Goal: Task Accomplishment & Management: Complete application form

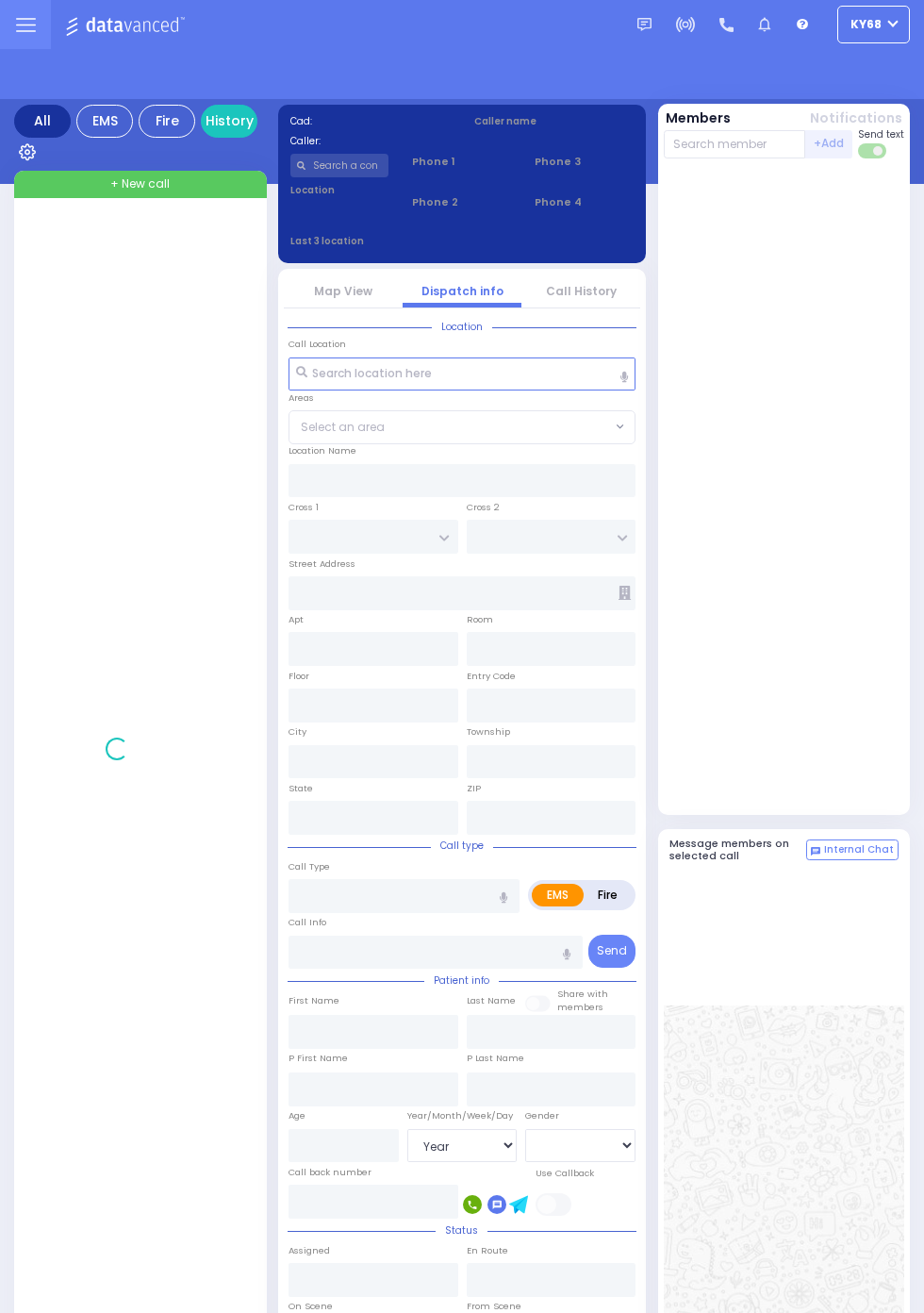
select select "Year"
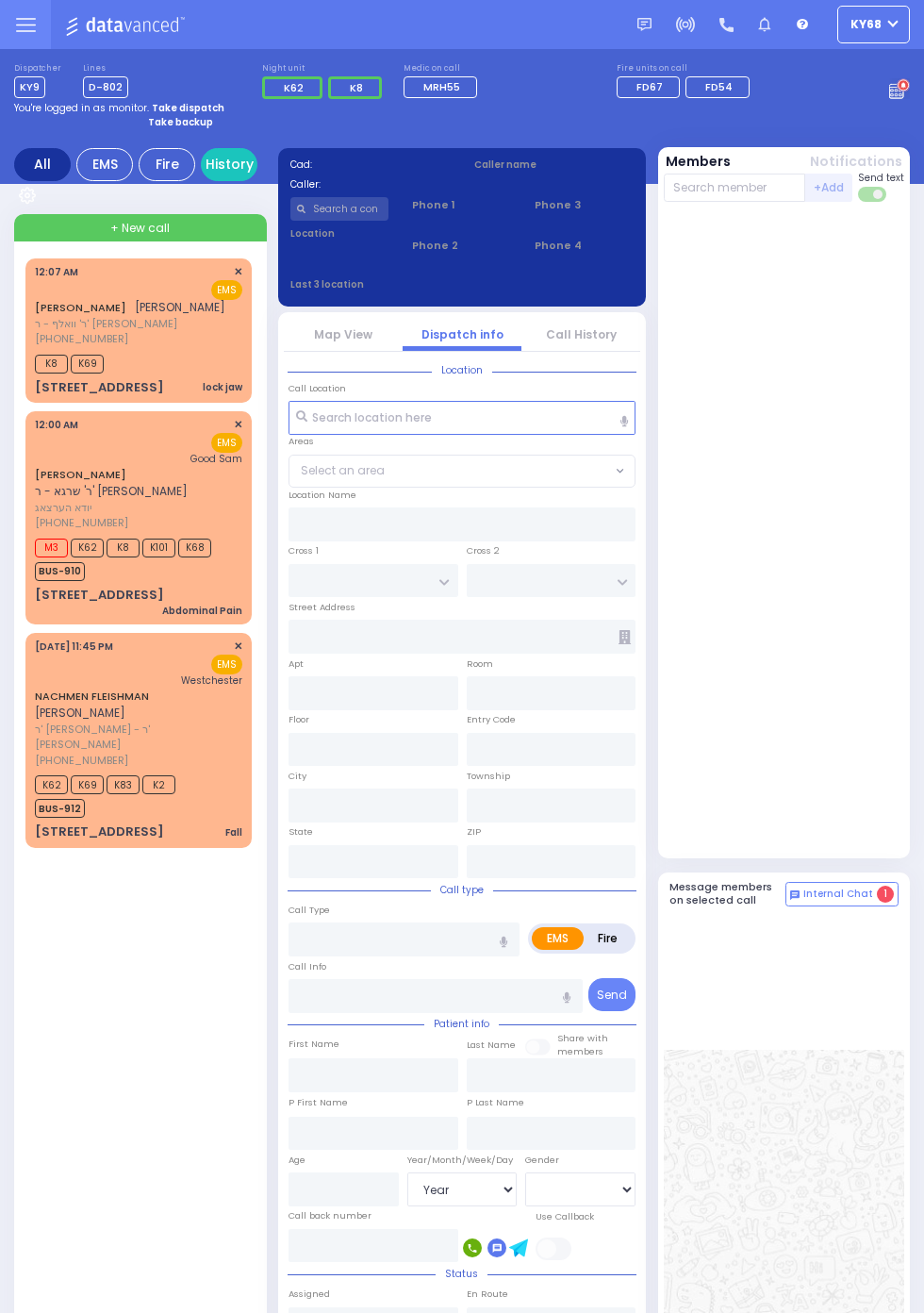
scroll to position [5, 0]
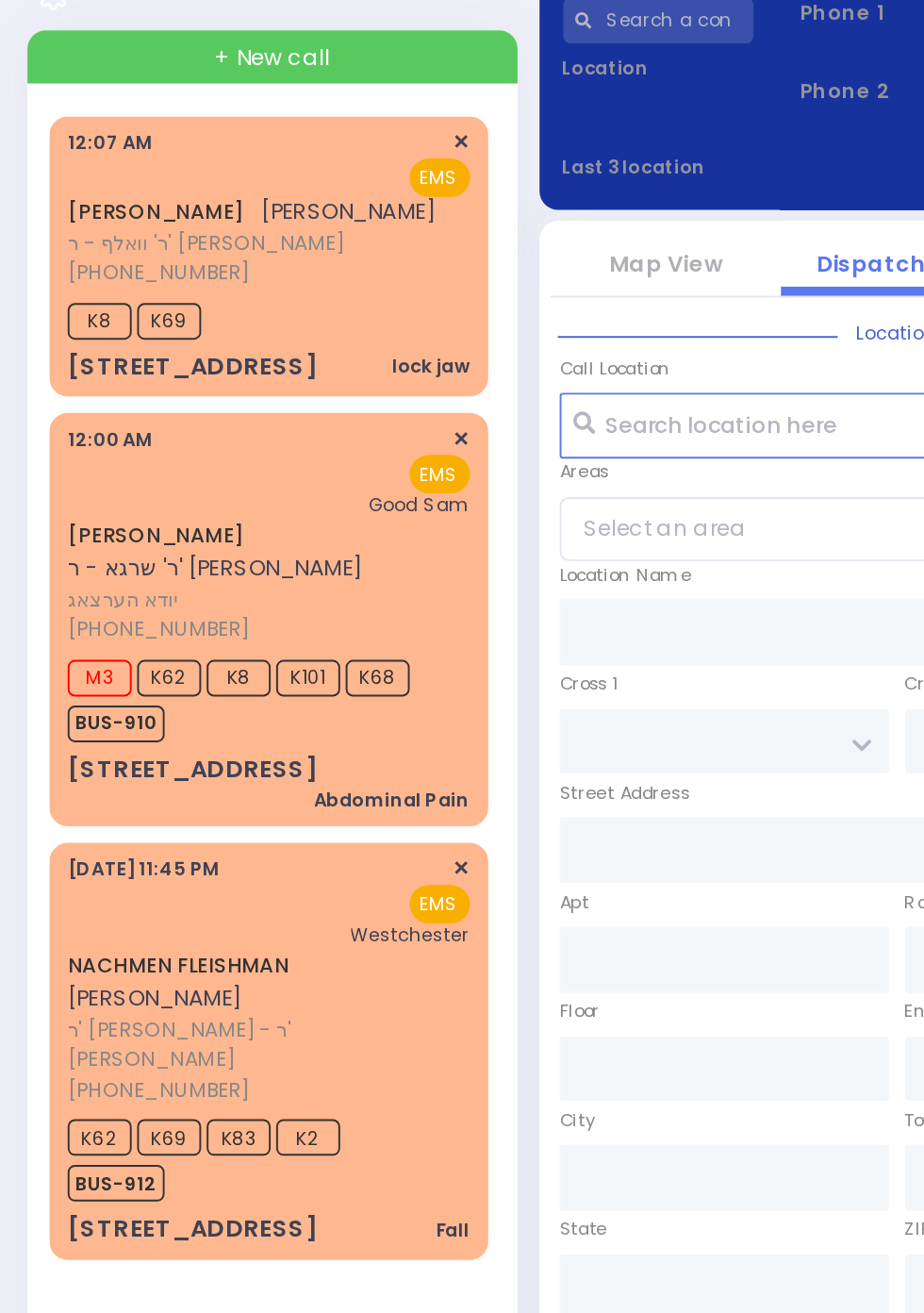
click at [159, 553] on span "K101" at bounding box center [159, 542] width 33 height 18
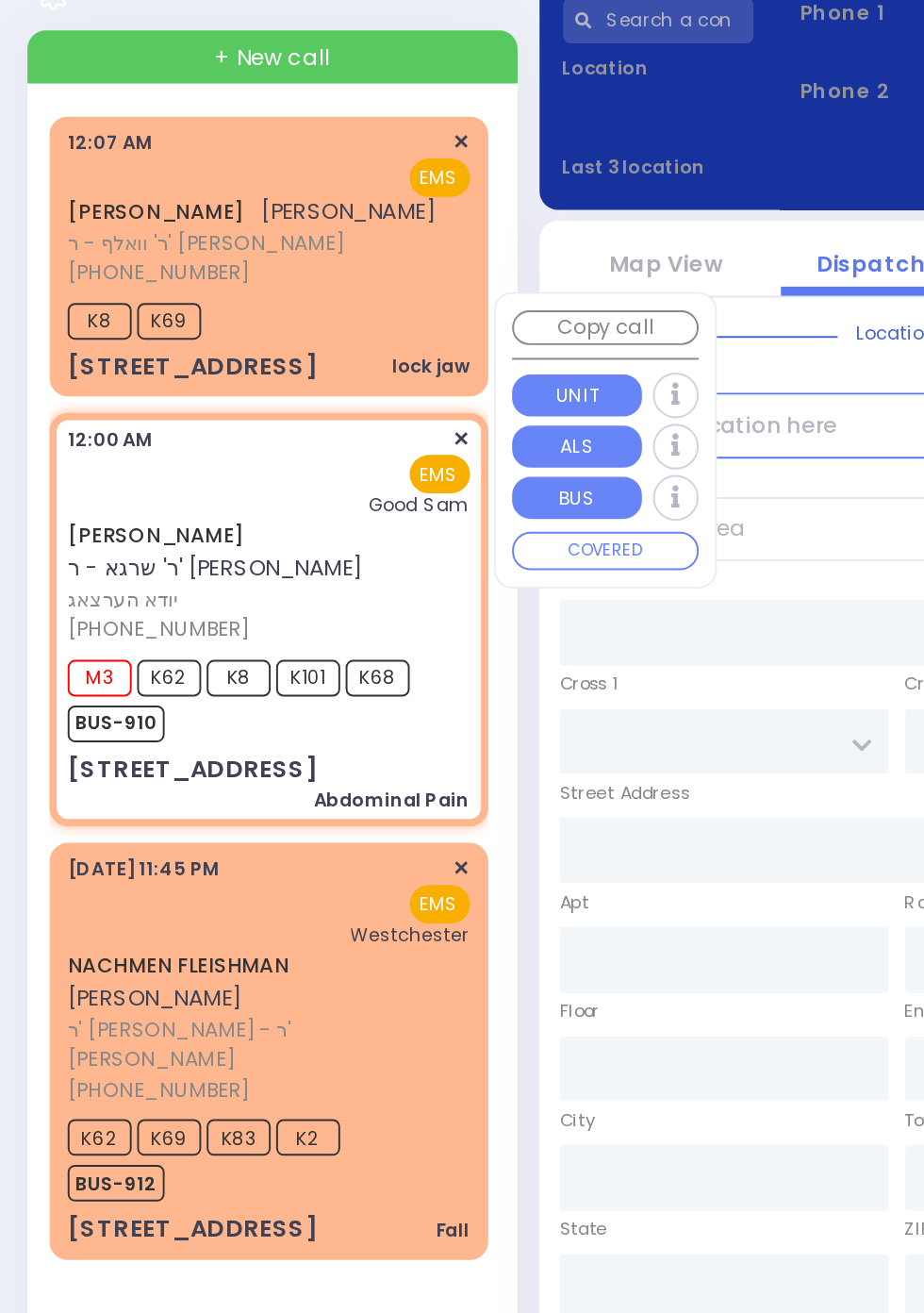
select select
type input "Abdominal Pain"
radio input "true"
type input "YIDA"
type input "HERTZOG"
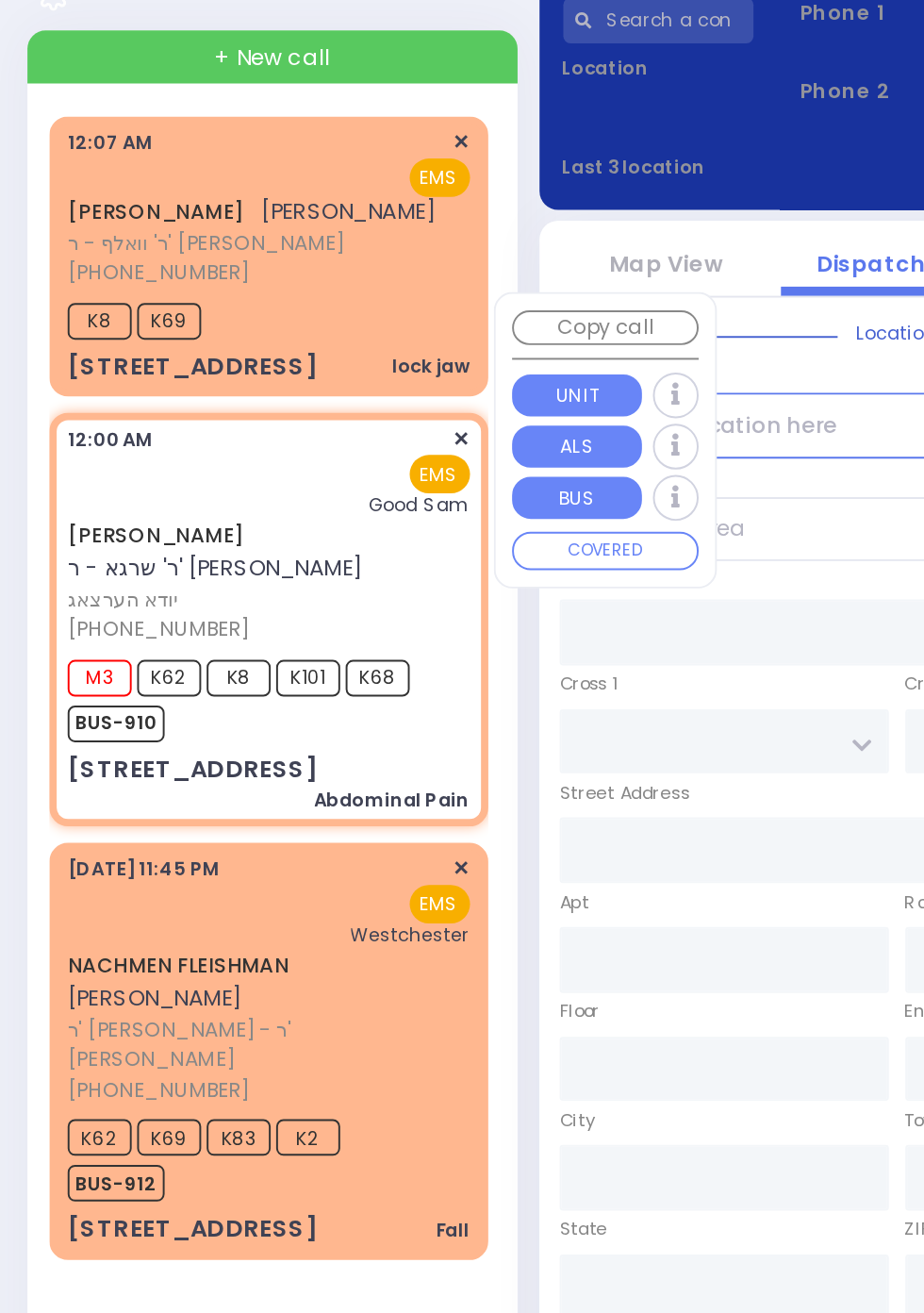
type input "22"
select select "Year"
select select "[DEMOGRAPHIC_DATA]"
type input "00:00"
type input "00:01"
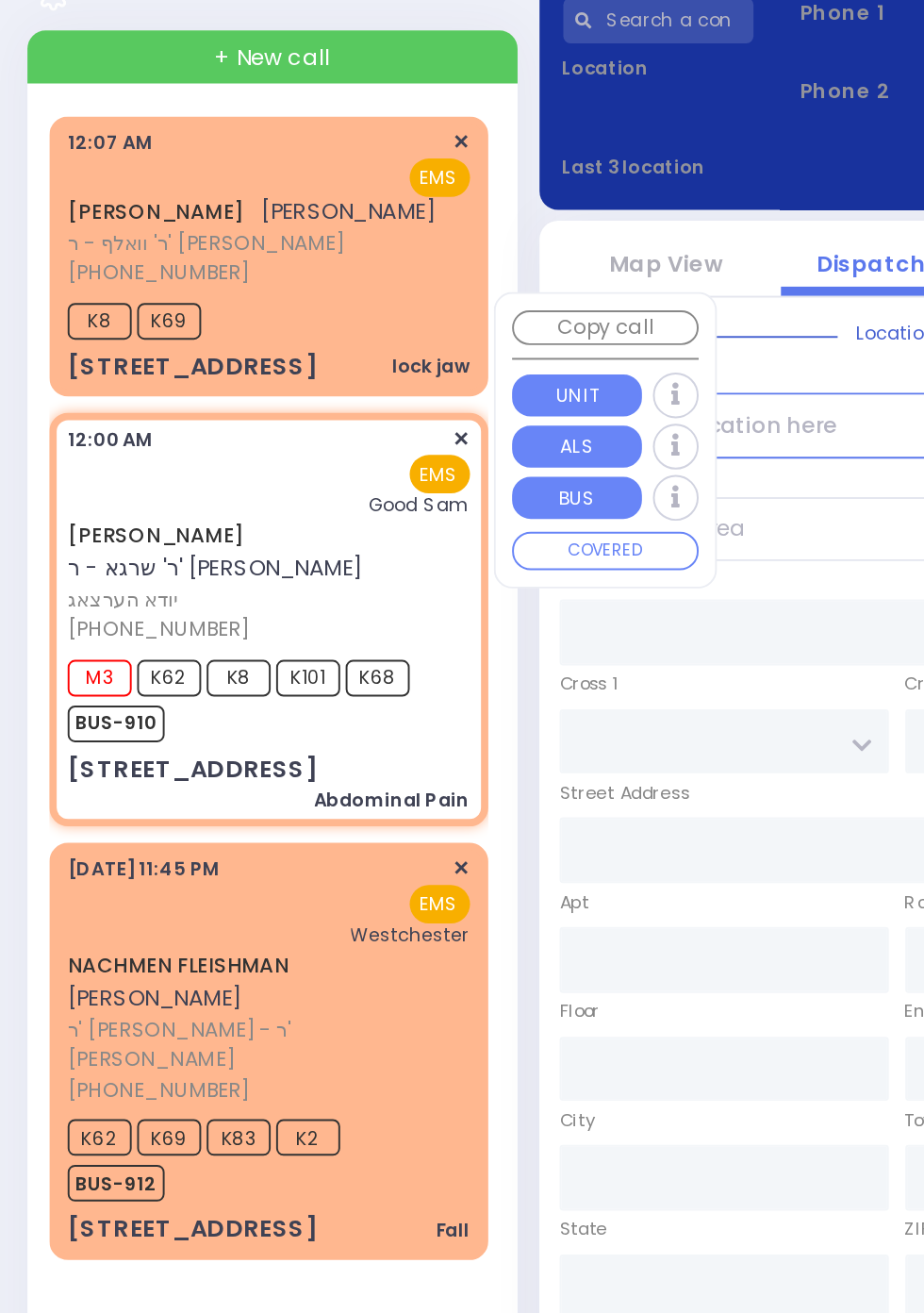
type input "Good Samaritan Hospital"
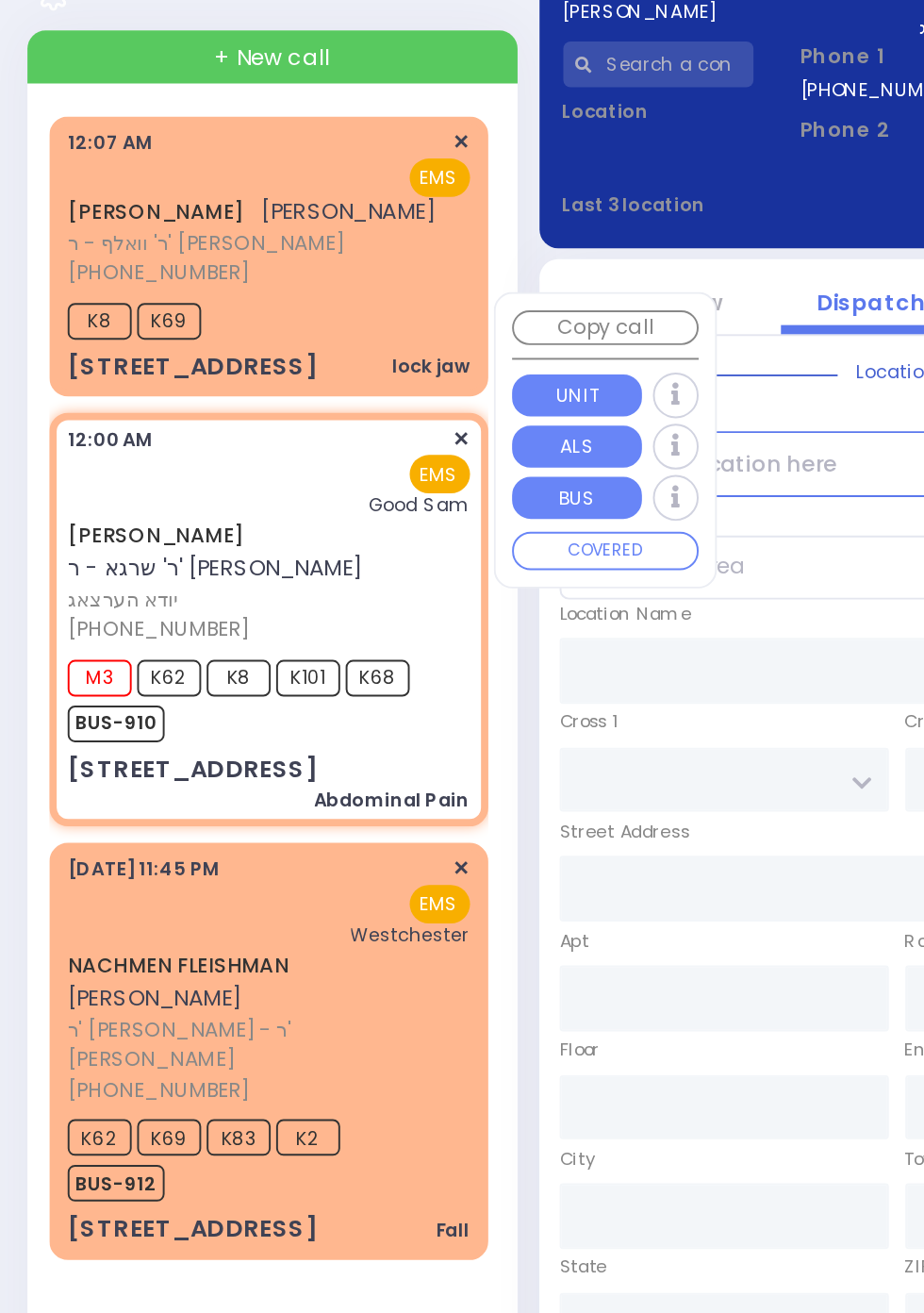
type input "LUBLIN WAY"
type input "RIMENEV COURT"
type input "6 LUBLIN WAY"
type input "201"
type input "Monroe"
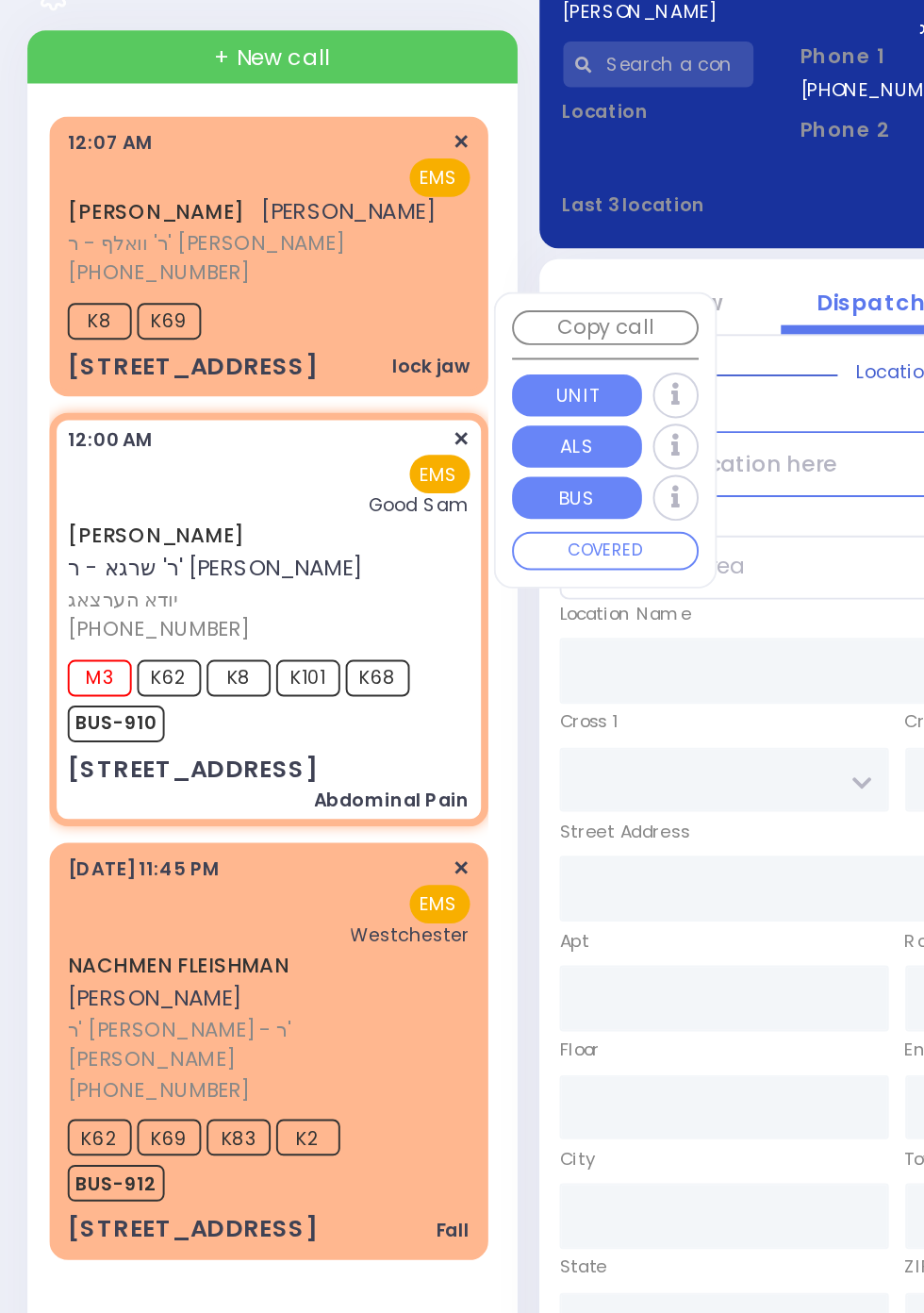
type input "New York"
type input "10950"
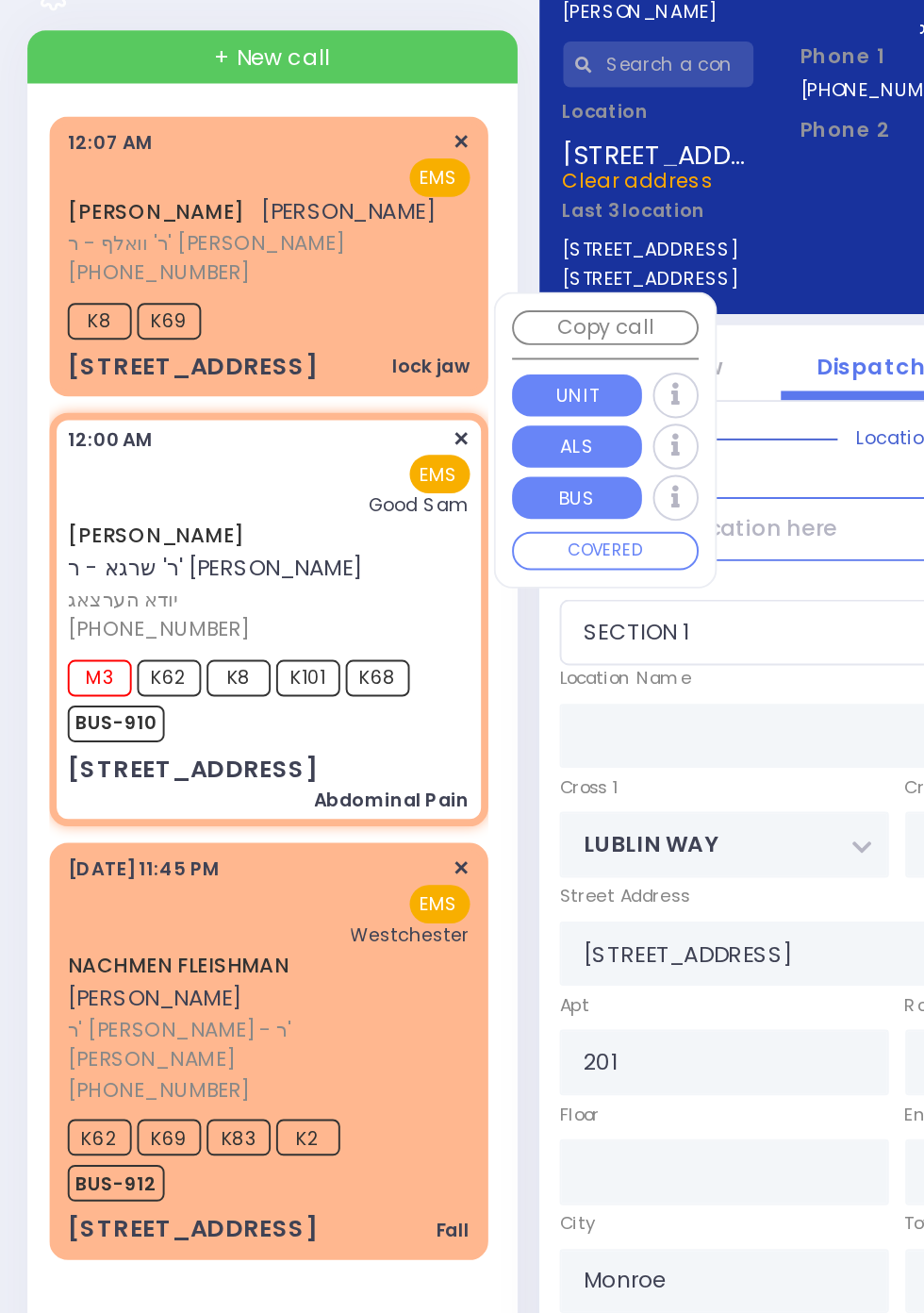
select select "SECTION 1"
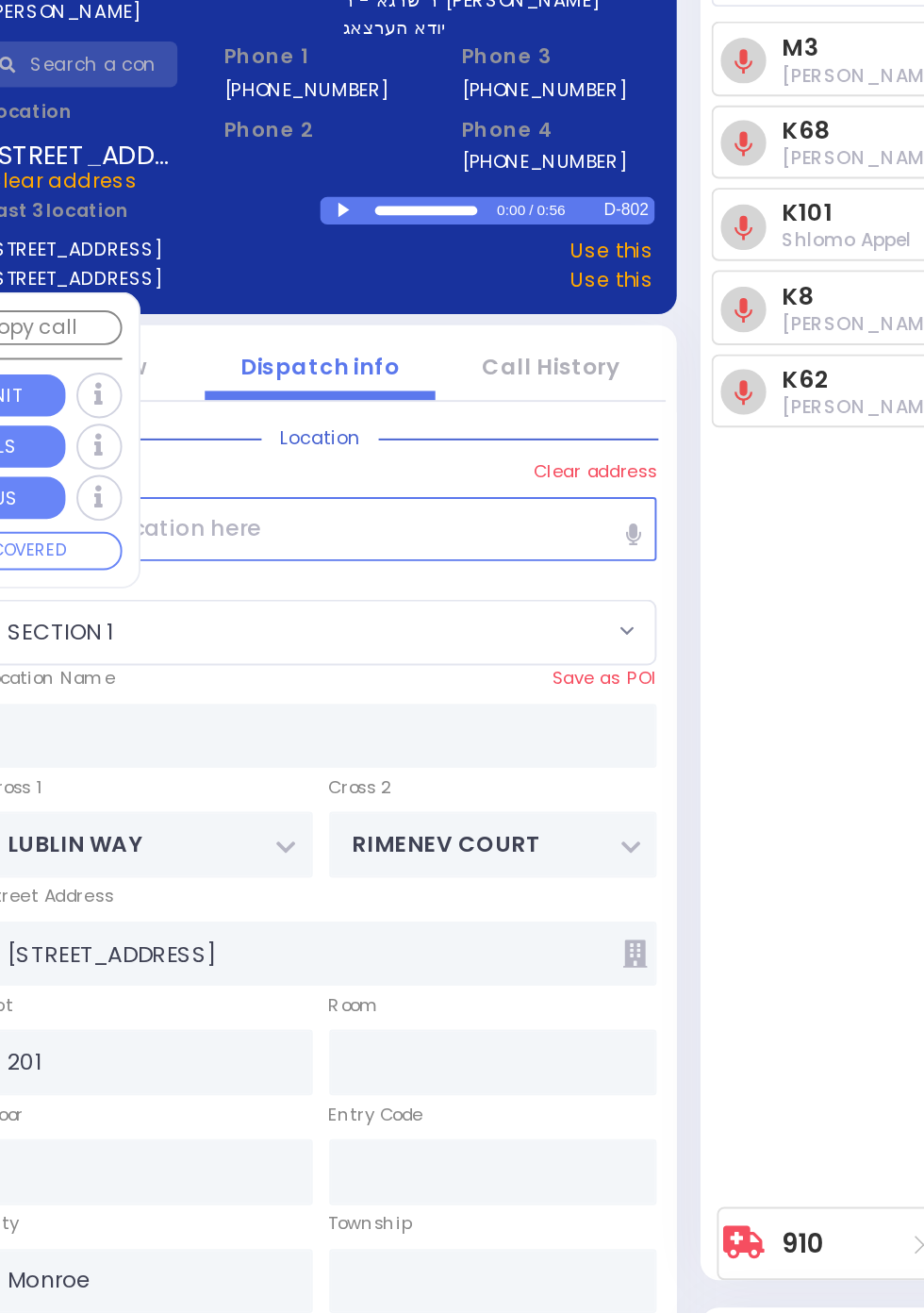
scroll to position [4, 0]
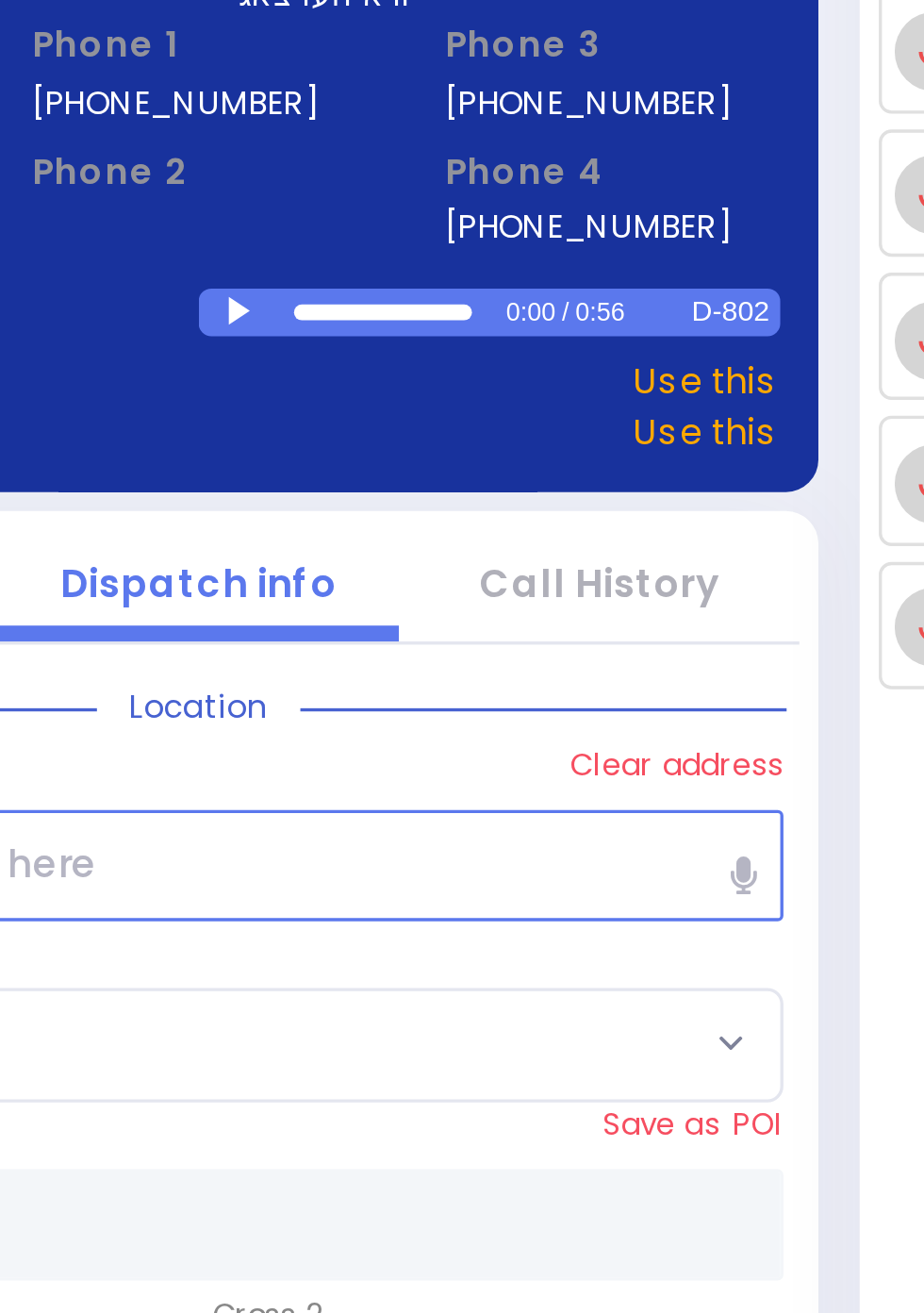
click at [473, 303] on div at bounding box center [476, 303] width 11 height 9
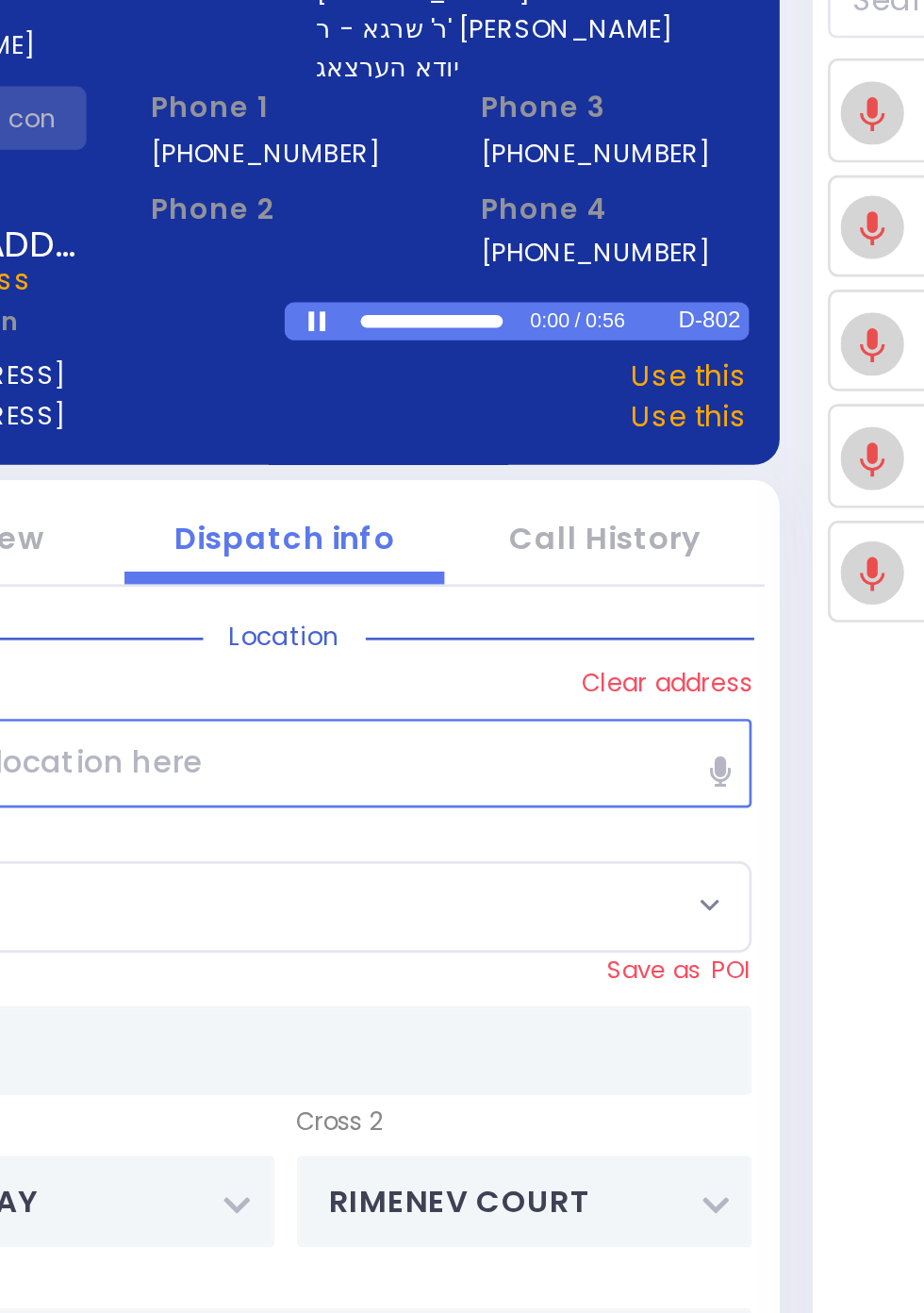
scroll to position [0, 0]
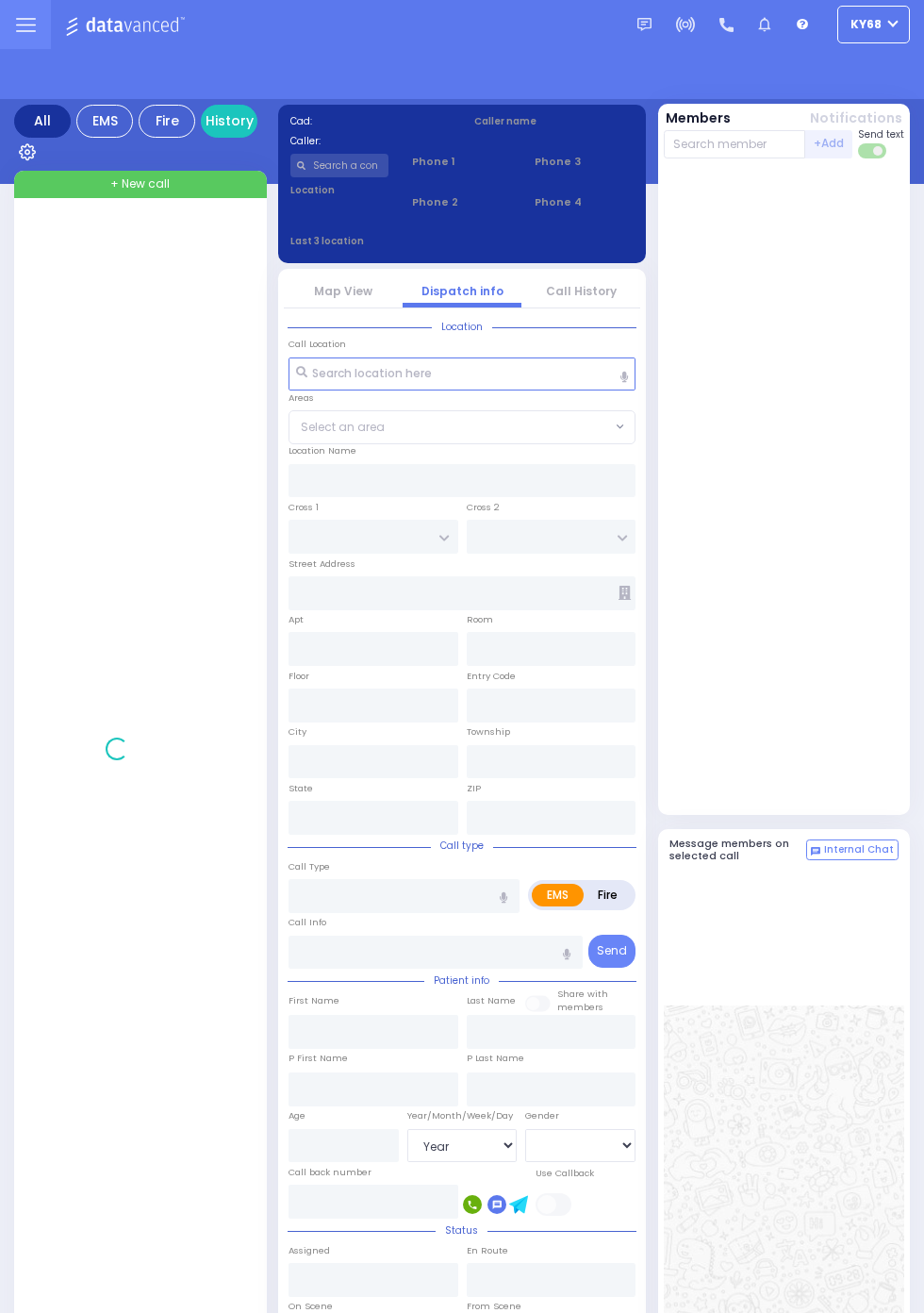
select select "Year"
select select "[DEMOGRAPHIC_DATA]"
